Goal: Information Seeking & Learning: Learn about a topic

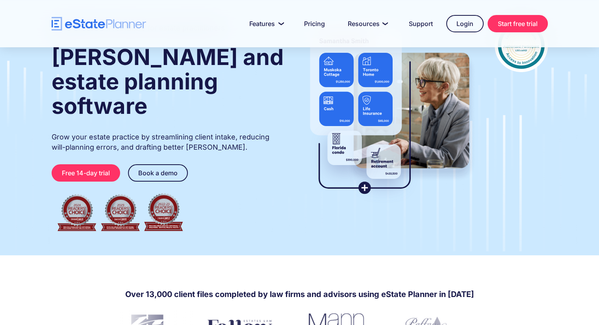
scroll to position [116, 0]
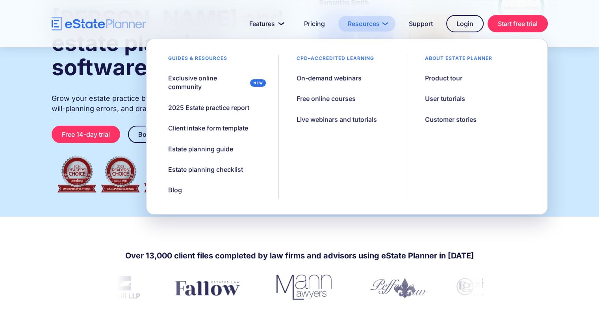
click at [367, 23] on link "Resources" at bounding box center [366, 24] width 57 height 16
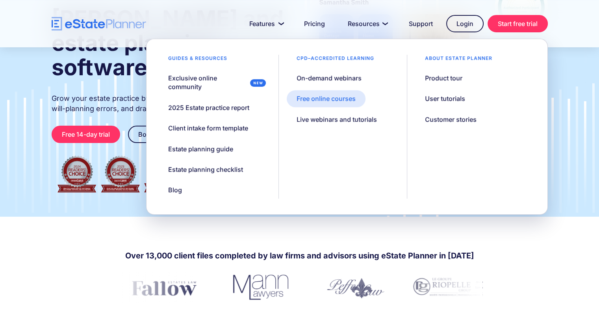
click at [337, 93] on link "Free online courses" at bounding box center [326, 98] width 79 height 17
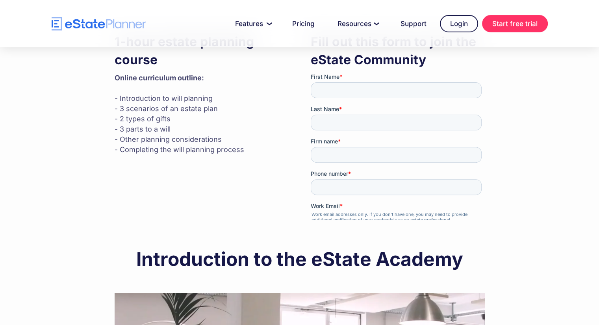
scroll to position [199, 0]
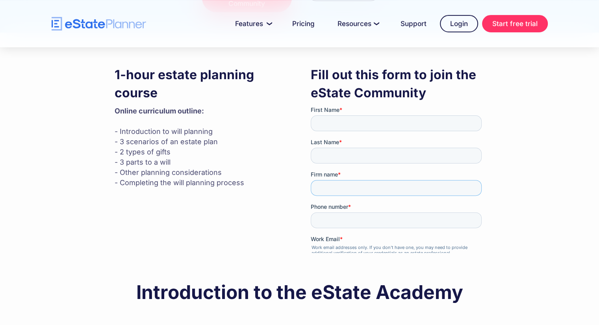
click at [341, 180] on input "Firm name *" at bounding box center [395, 188] width 171 height 16
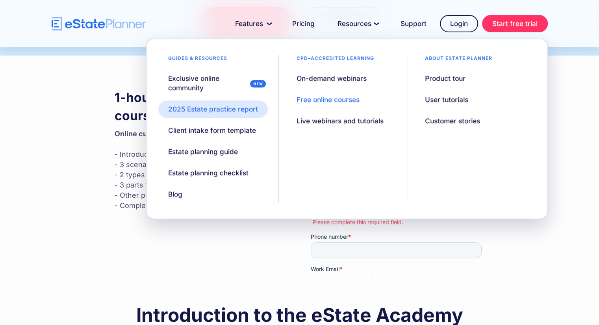
click at [220, 113] on div "2025 Estate practice report" at bounding box center [213, 108] width 90 height 9
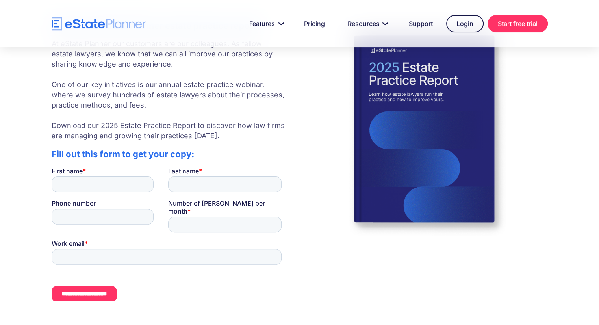
scroll to position [199, 0]
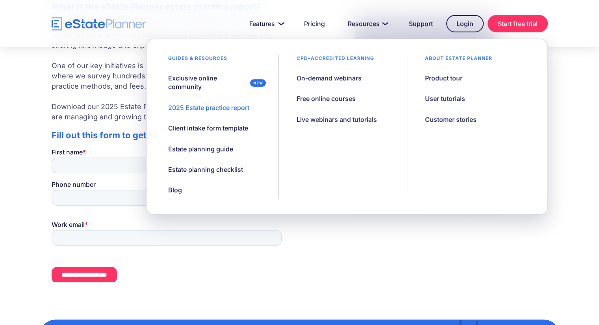
click at [322, 234] on img at bounding box center [424, 117] width 247 height 247
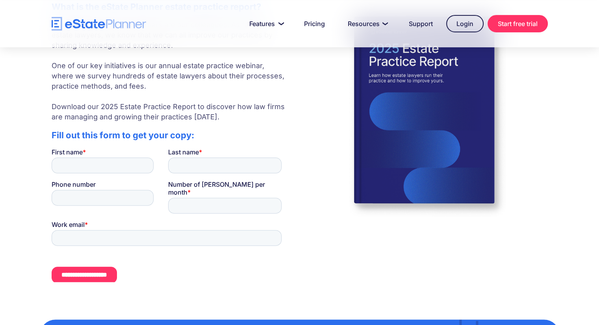
scroll to position [115, 0]
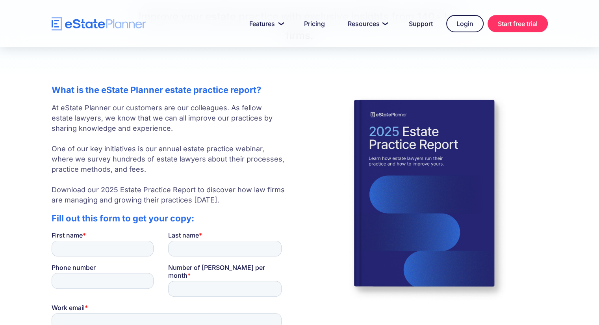
click at [314, 33] on div at bounding box center [299, 23] width 599 height 47
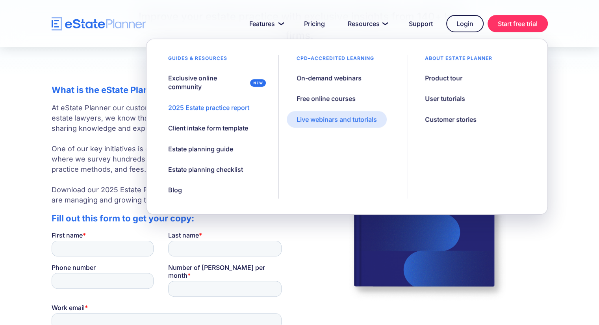
click at [328, 123] on div "Live webinars and tutorials" at bounding box center [337, 119] width 80 height 9
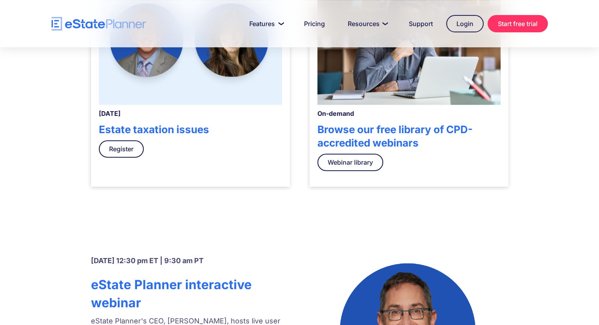
scroll to position [362, 0]
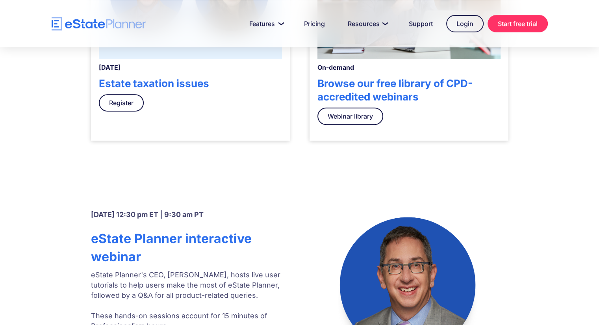
click at [328, 123] on link "Webinar library" at bounding box center [350, 116] width 66 height 17
